Goal: Task Accomplishment & Management: Complete application form

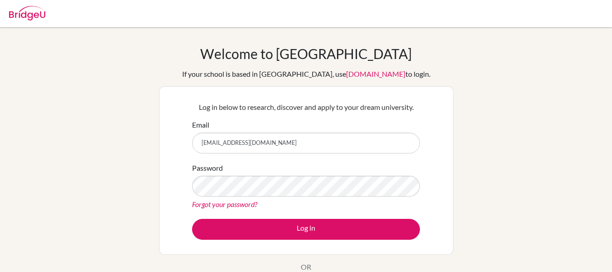
type input "[EMAIL_ADDRESS][DOMAIN_NAME]"
click at [38, 14] on img at bounding box center [27, 13] width 36 height 15
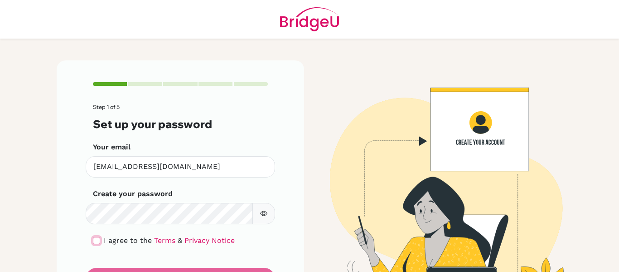
click at [93, 238] on input "checkbox" at bounding box center [96, 240] width 7 height 7
checkbox input "true"
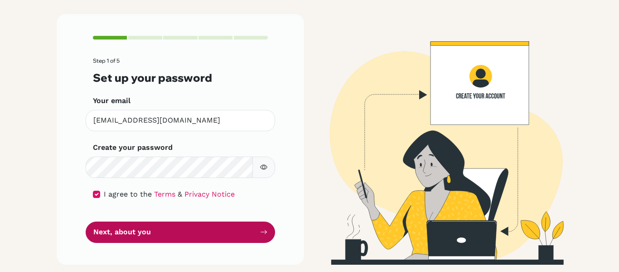
click at [202, 227] on button "Next, about you" at bounding box center [181, 231] width 190 height 21
